Goal: Find specific page/section: Find specific page/section

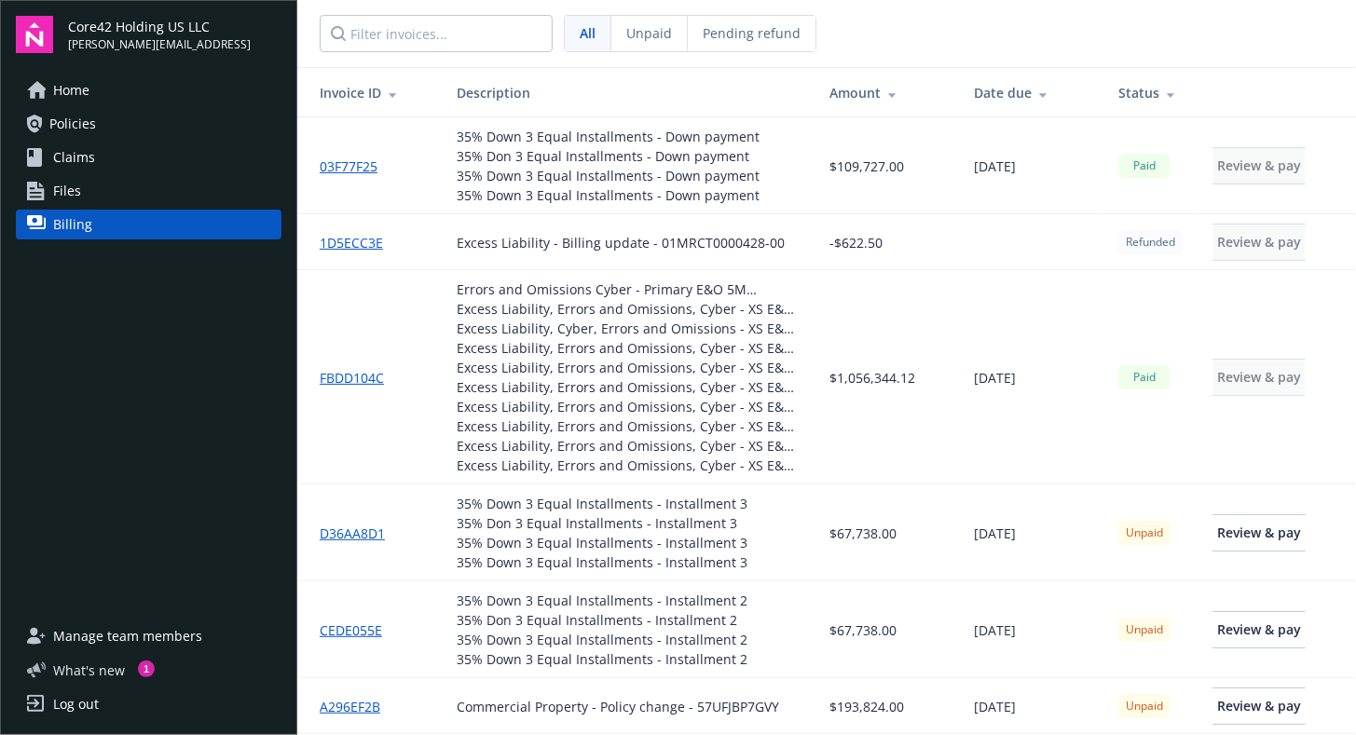
click at [104, 665] on span "What ' s new" at bounding box center [89, 671] width 72 height 20
